Goal: Check status: Check status

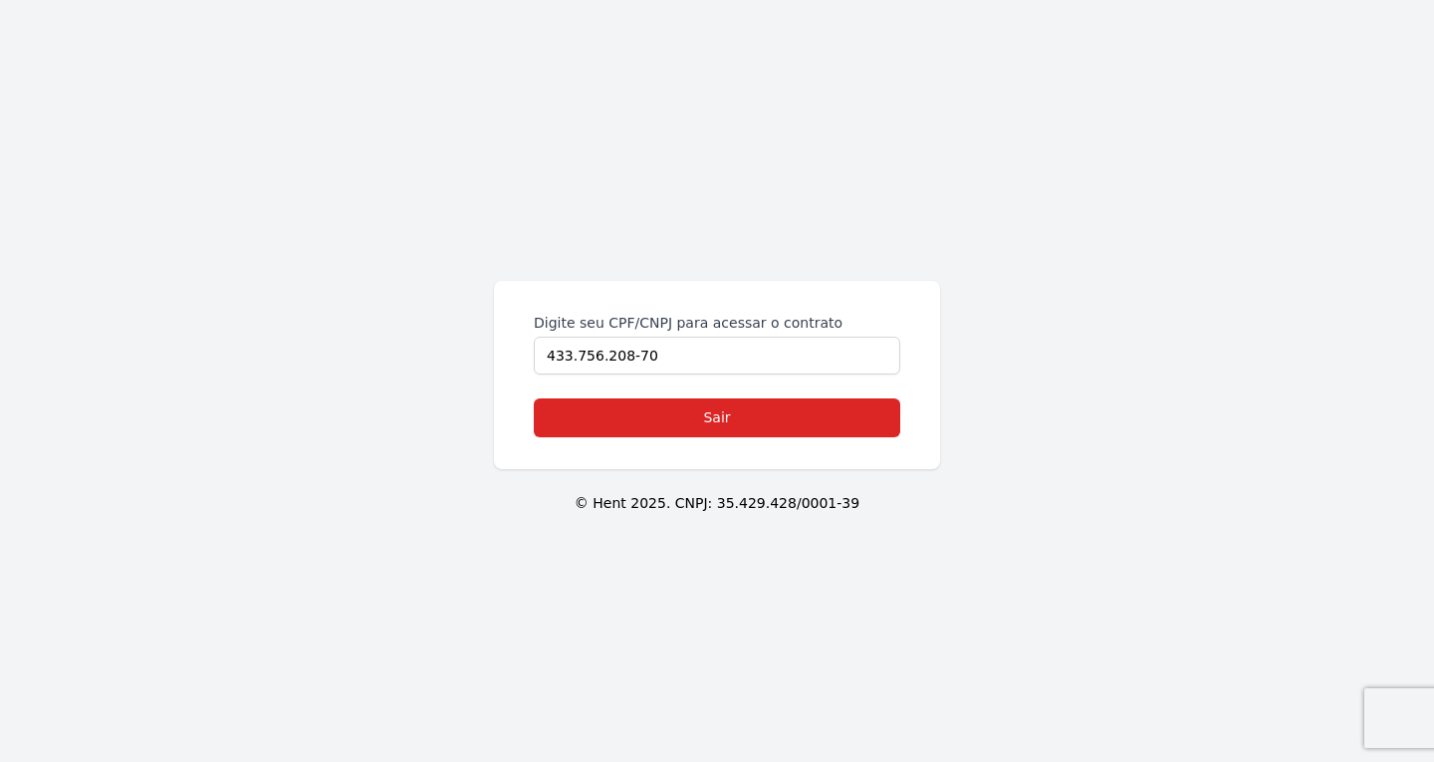
click at [351, 351] on div "Digite seu CPF/CNPJ para acessar o contrato 433.756.208-70 Sair © Hent 2025. CN…" at bounding box center [717, 381] width 1434 height 762
click at [619, 400] on link "Sair" at bounding box center [717, 417] width 367 height 39
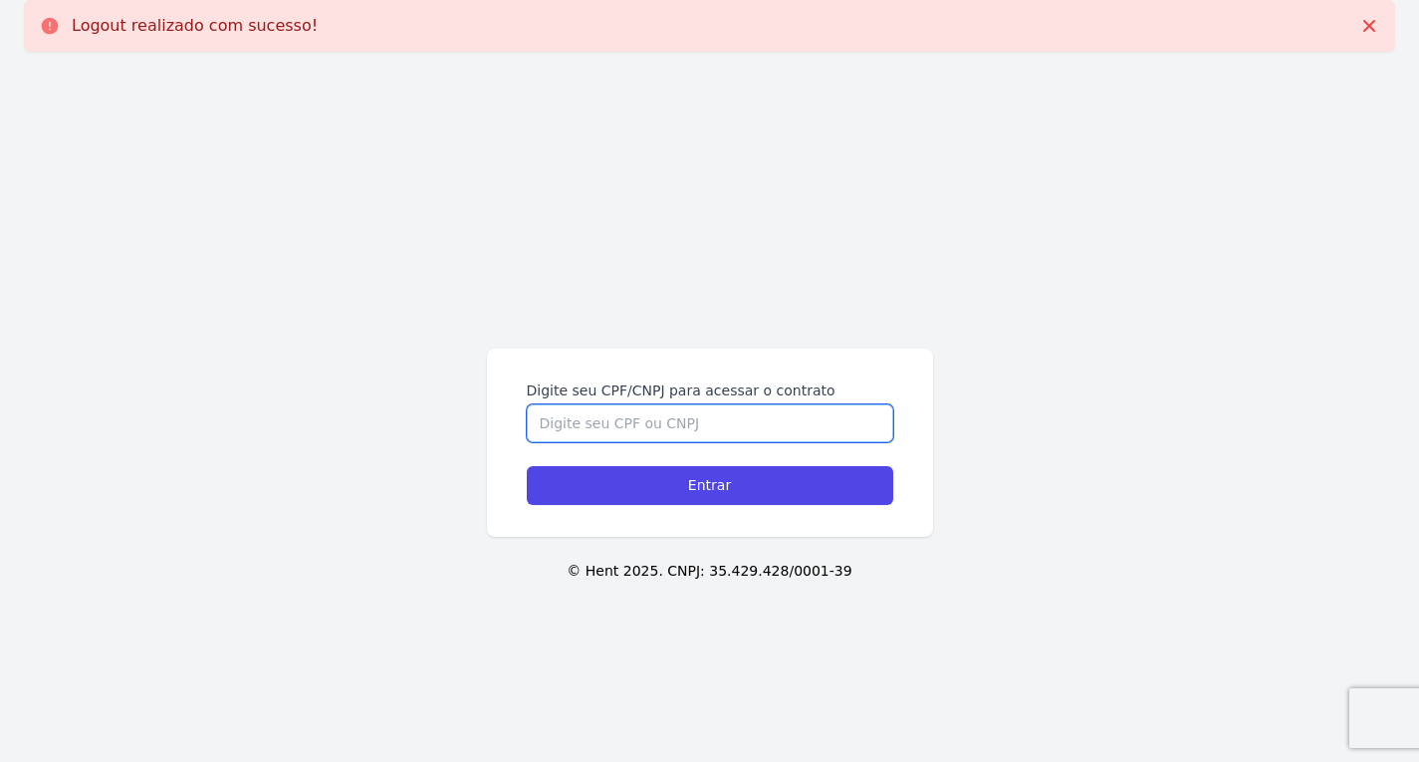
click at [625, 420] on input "Digite seu CPF/CNPJ para acessar o contrato" at bounding box center [710, 423] width 367 height 38
paste input "Adilson Gomes Junior"
drag, startPoint x: 689, startPoint y: 425, endPoint x: 412, endPoint y: 406, distance: 277.6
click at [412, 406] on div "Digite seu CPF/CNPJ para acessar o contrato Adilson Gomes Junior Entrar © Hent …" at bounding box center [709, 449] width 1419 height 762
paste input "425.733.558-02"
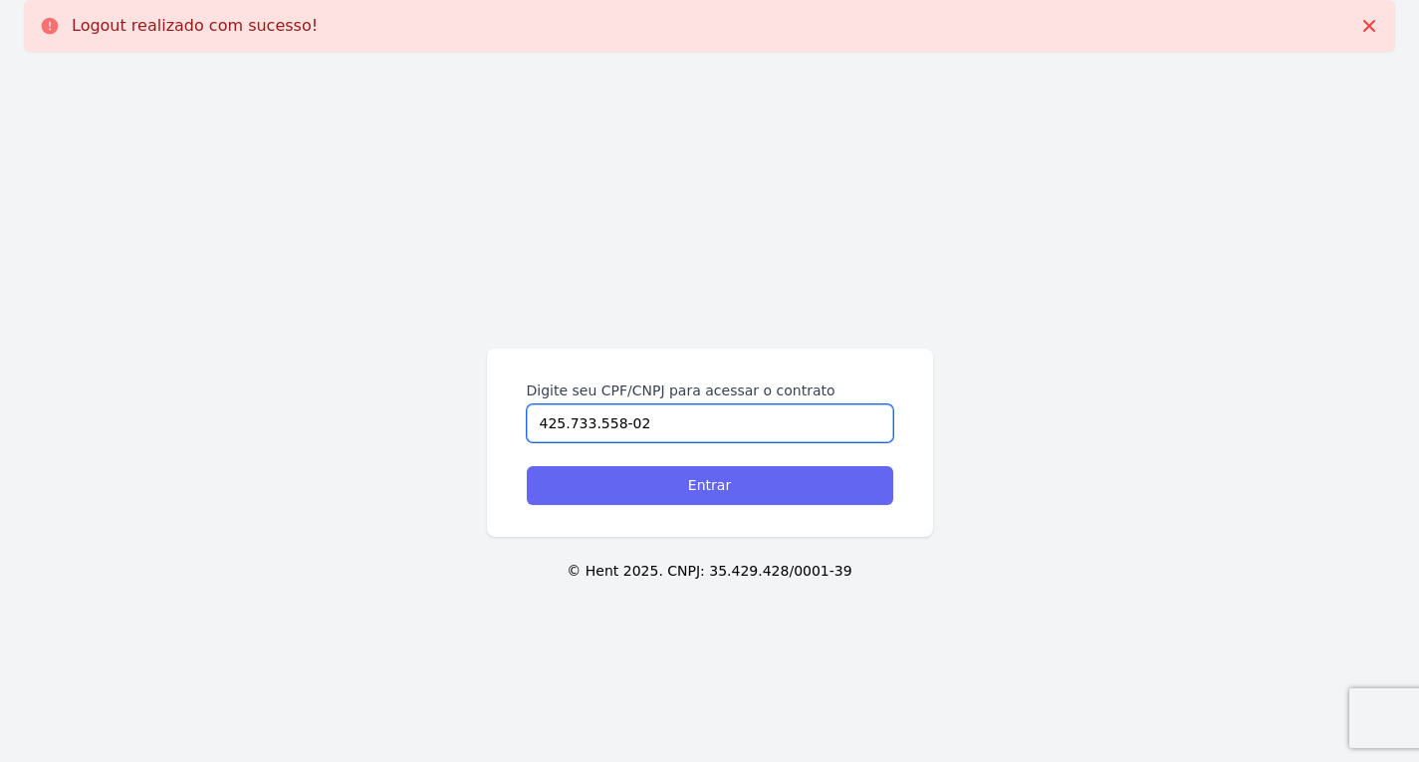
type input "425.733.558-02"
click at [585, 493] on input "Entrar" at bounding box center [710, 485] width 367 height 39
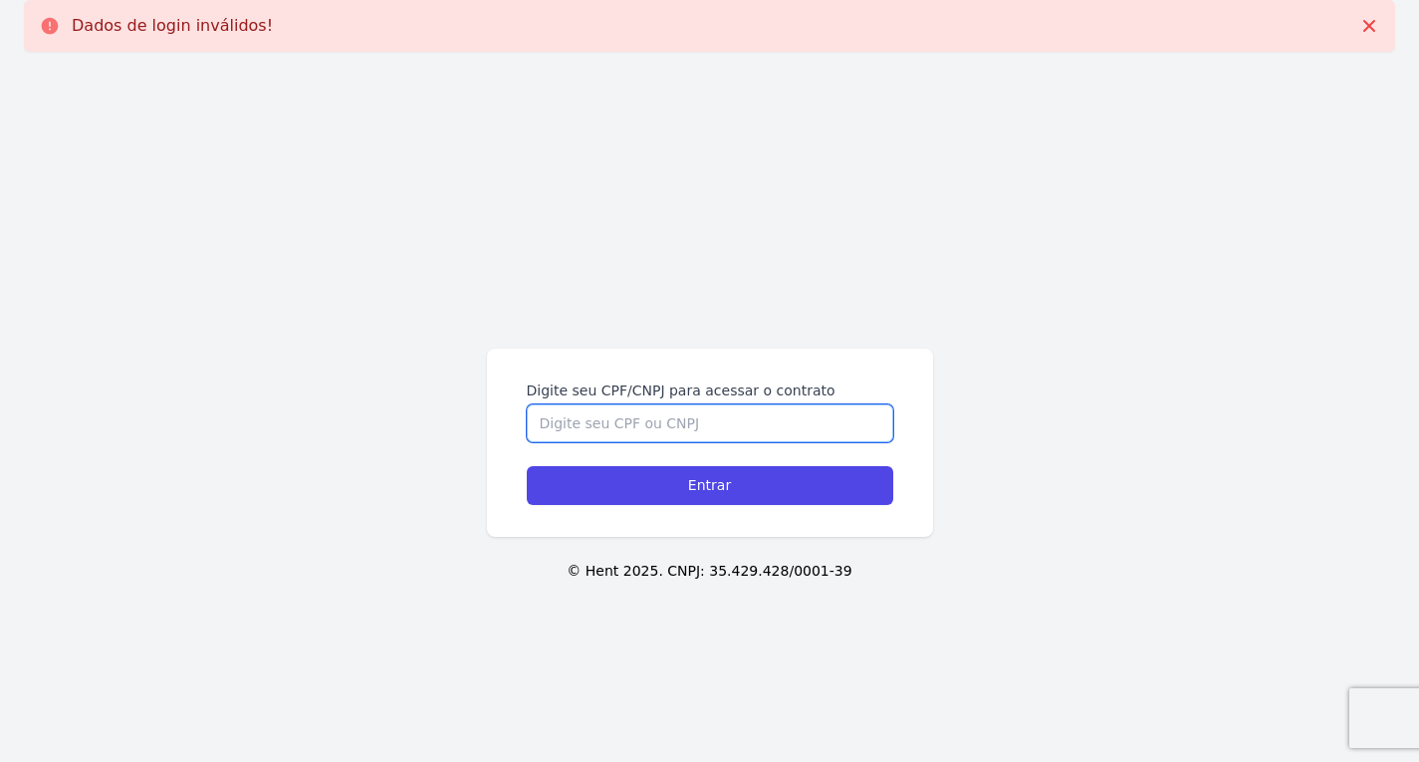
click at [633, 421] on input "Digite seu CPF/CNPJ para acessar o contrato" at bounding box center [710, 423] width 367 height 38
paste input "425.733.558-02"
type input "425.733.558-02"
click at [527, 466] on input "Entrar" at bounding box center [710, 485] width 367 height 39
click at [640, 425] on input "Digite seu CPF/CNPJ para acessar o contrato" at bounding box center [710, 423] width 367 height 38
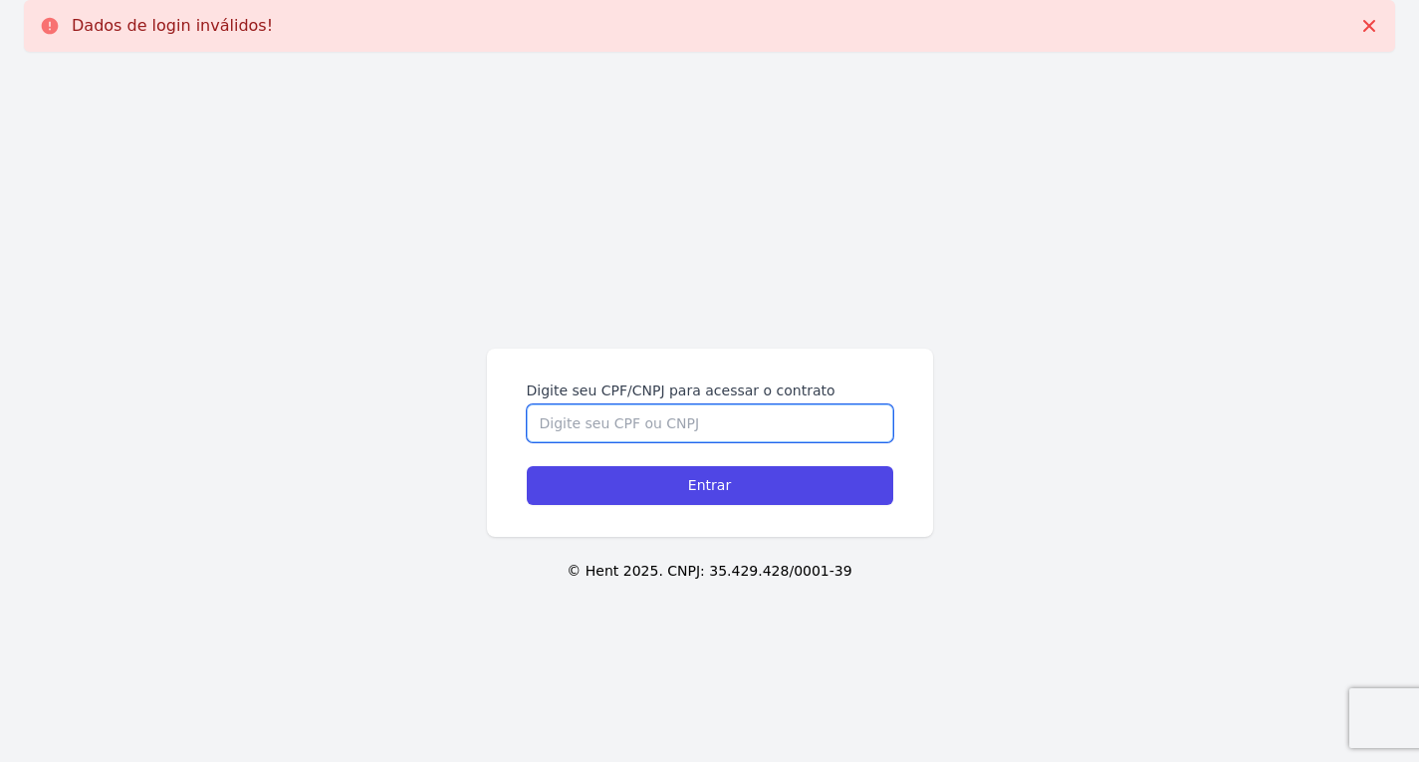
paste input "425.733.558-02"
click at [619, 431] on input "425.733.558-02" at bounding box center [710, 423] width 367 height 38
click at [593, 425] on input "425.733.55802" at bounding box center [710, 423] width 367 height 38
click at [566, 430] on input "425.73355802" at bounding box center [710, 423] width 367 height 38
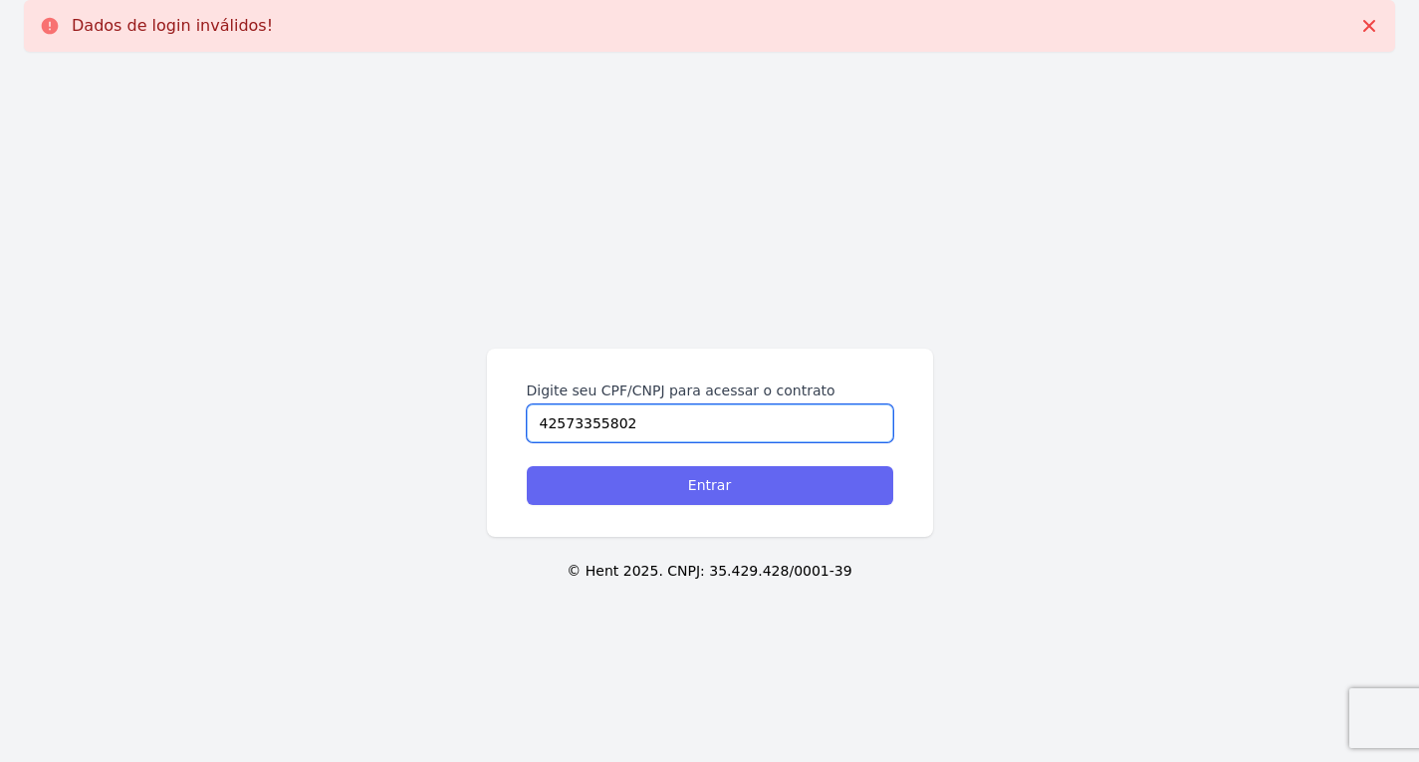
type input "42573355802"
drag, startPoint x: 590, startPoint y: 479, endPoint x: 587, endPoint y: 493, distance: 14.3
click at [590, 480] on input "Entrar" at bounding box center [710, 485] width 367 height 39
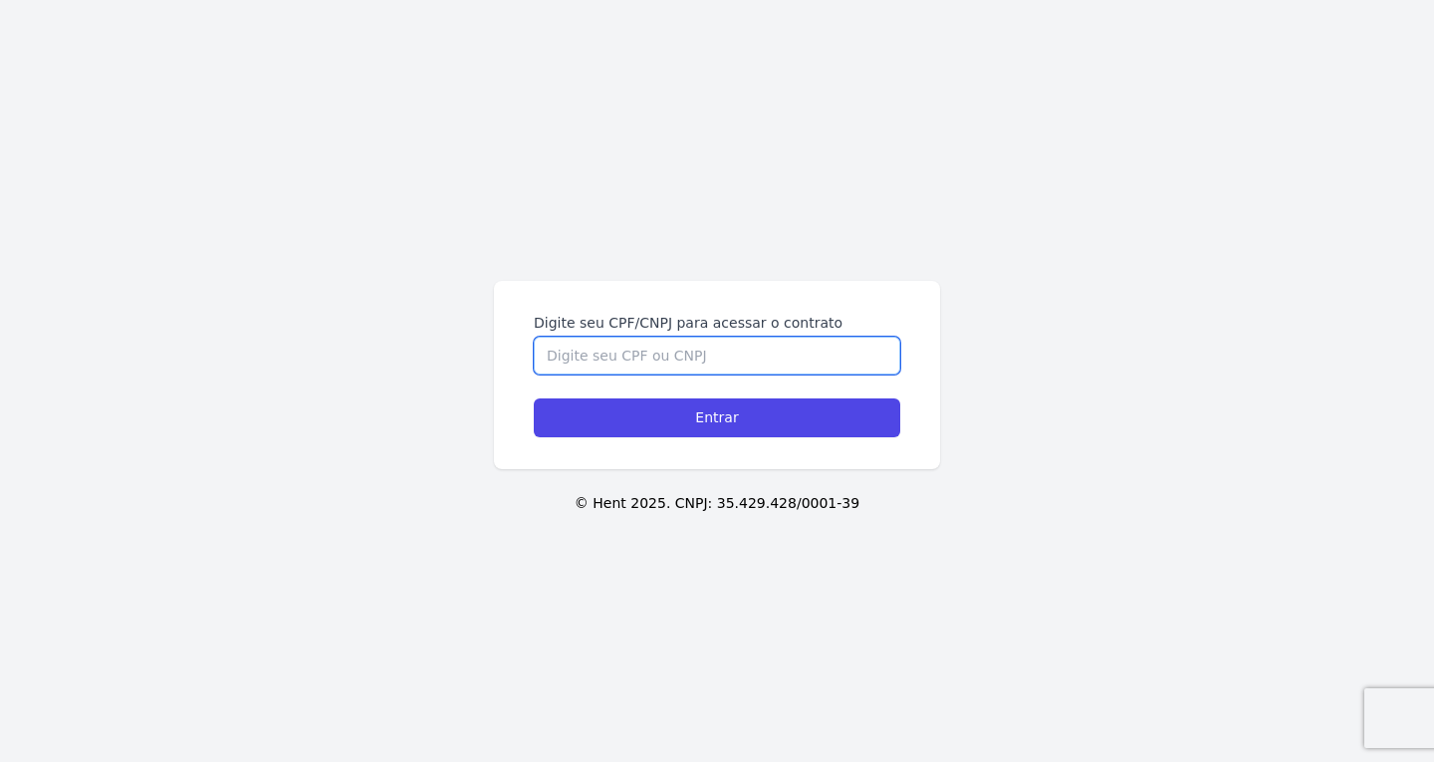
click at [568, 366] on input "Digite seu CPF/CNPJ para acessar o contrato" at bounding box center [717, 356] width 367 height 38
paste input "425.733.558-02"
type input "425.733.558-02"
click at [534, 398] on input "Entrar" at bounding box center [717, 417] width 367 height 39
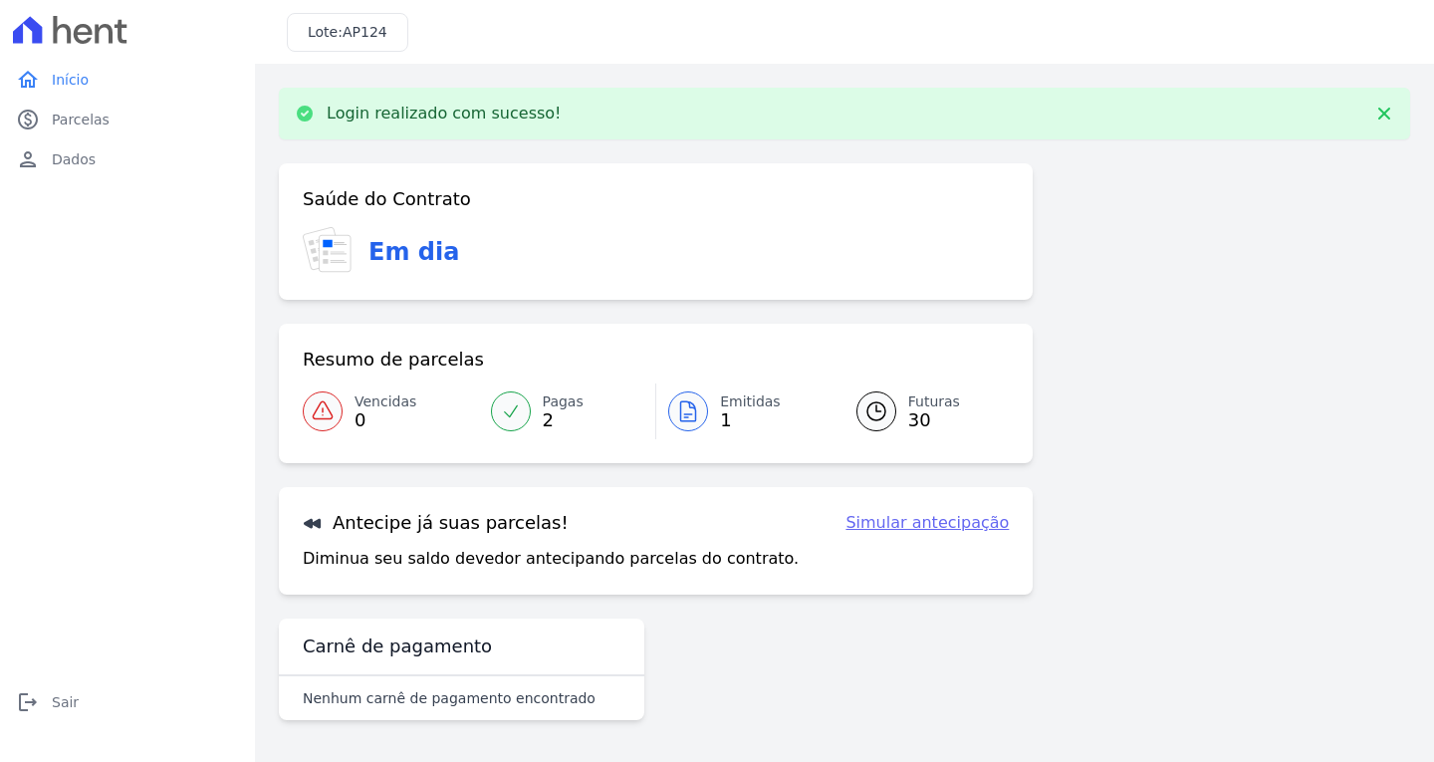
click at [687, 406] on icon at bounding box center [688, 411] width 24 height 24
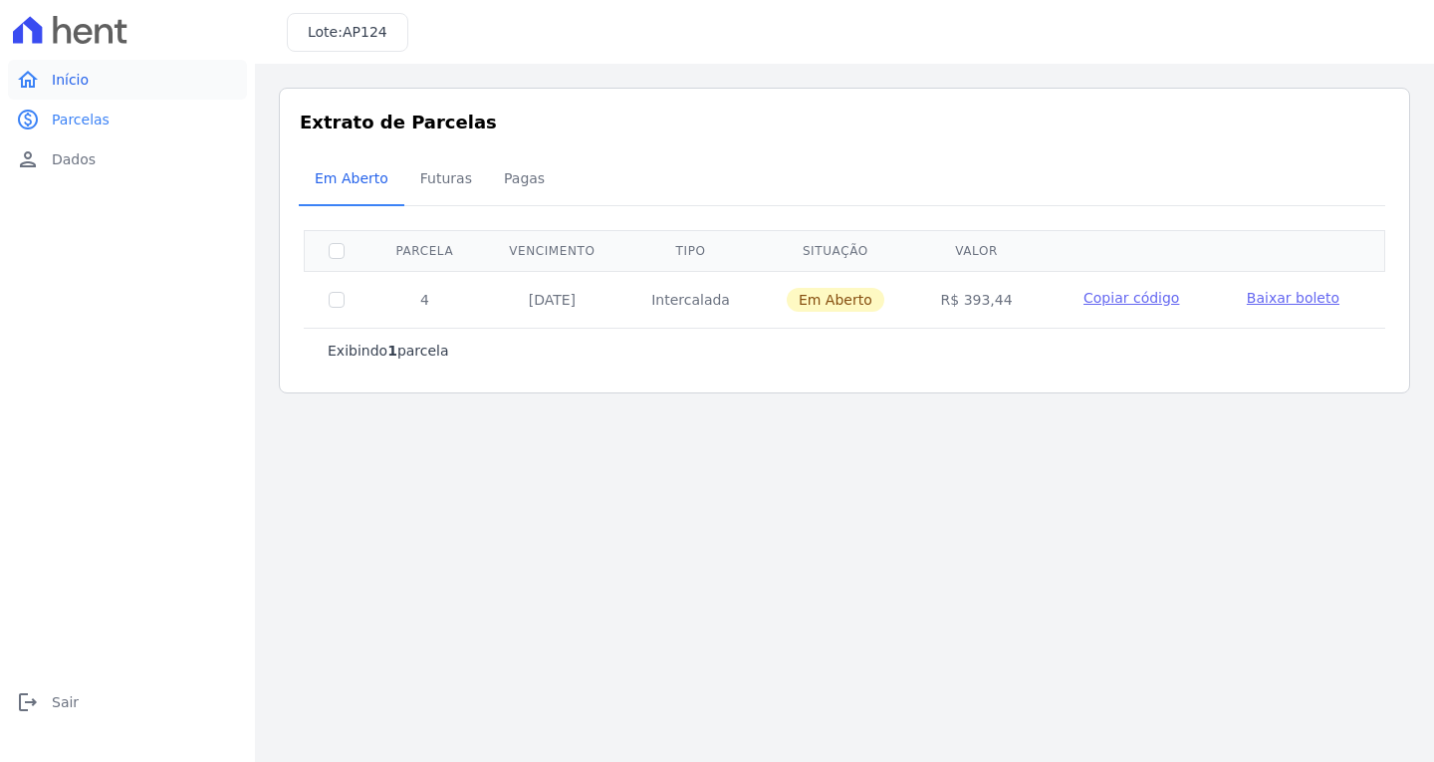
click at [111, 83] on link "home Início" at bounding box center [127, 80] width 239 height 40
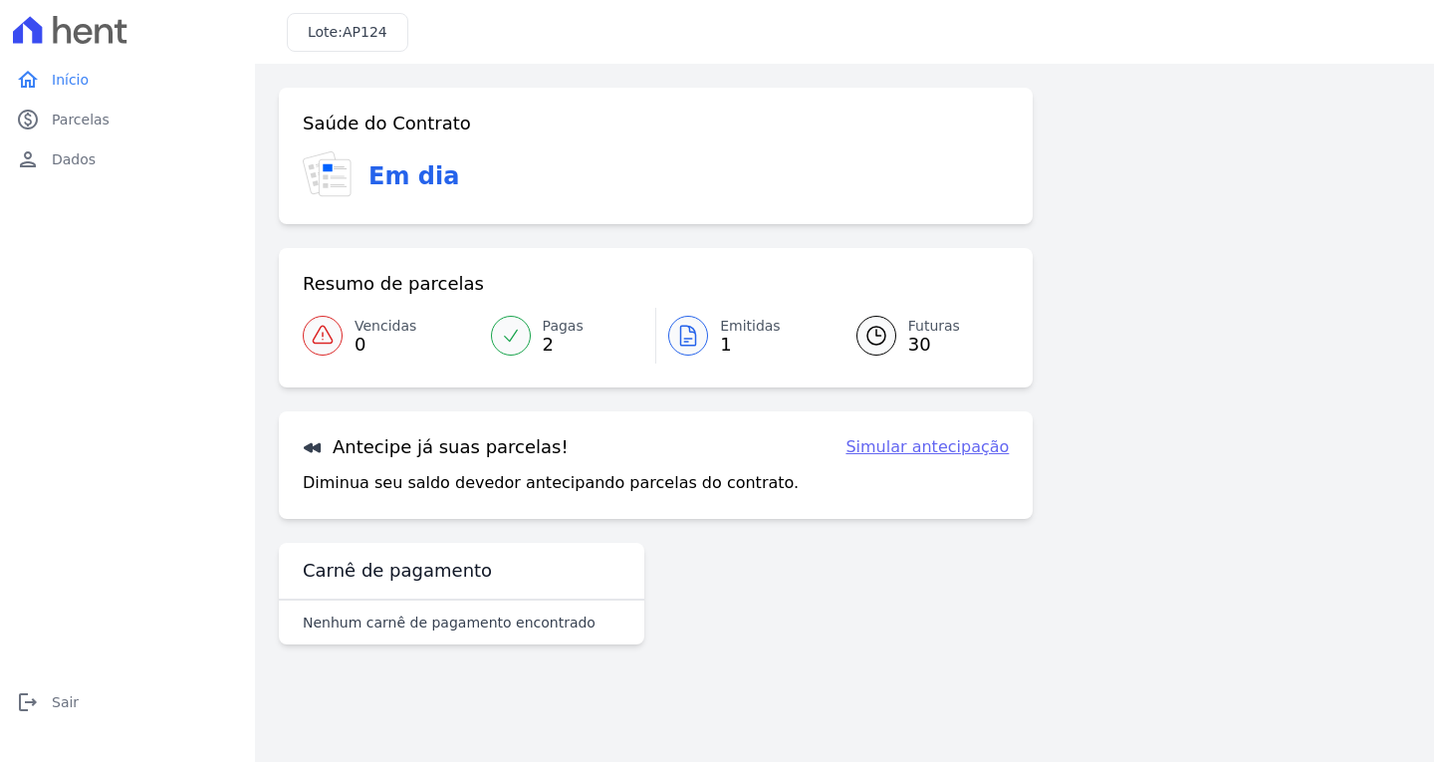
click at [673, 310] on link "Emitidas 1" at bounding box center [744, 336] width 176 height 56
